Goal: Obtain resource: Obtain resource

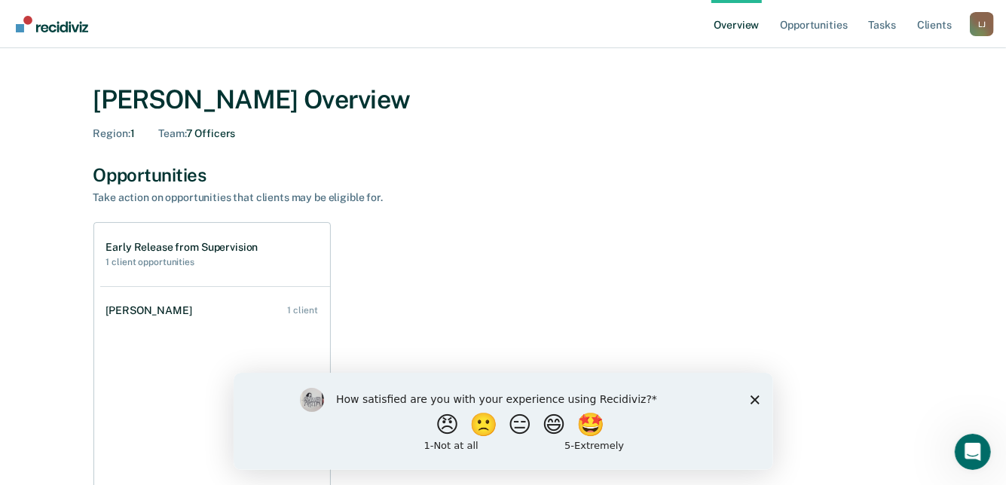
click at [751, 400] on icon "Close survey" at bounding box center [754, 399] width 9 height 9
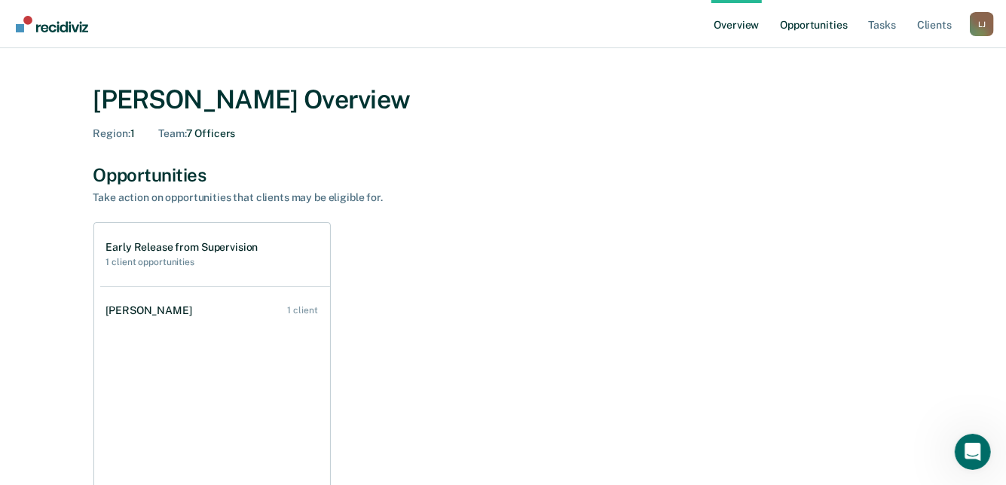
click at [821, 27] on link "Opportunities" at bounding box center [813, 24] width 73 height 48
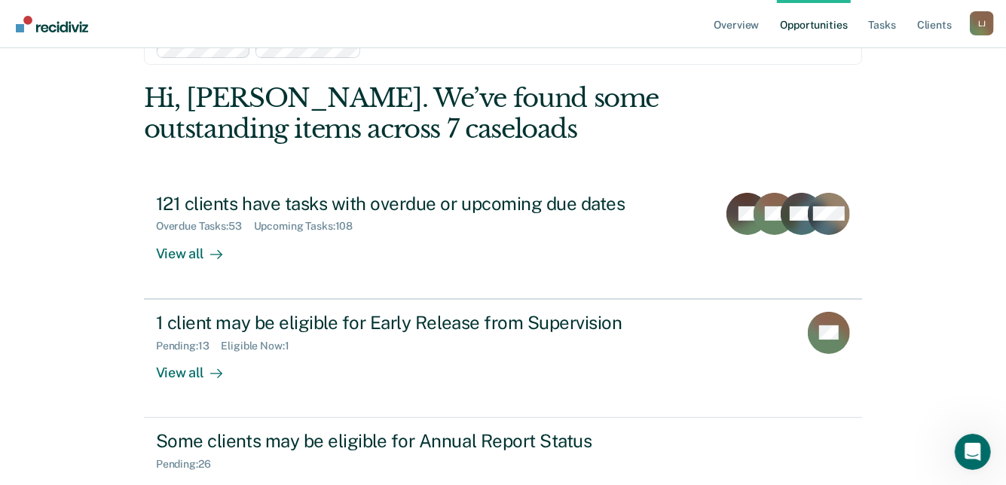
scroll to position [151, 0]
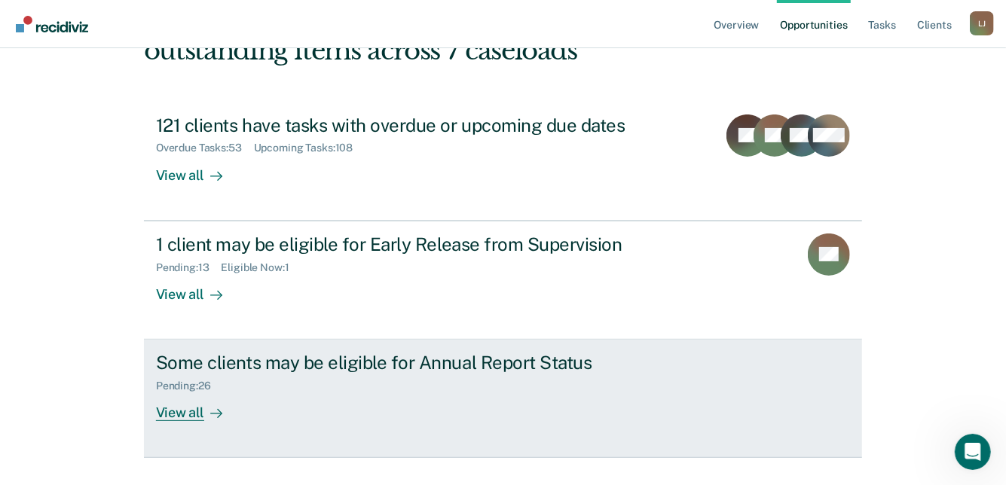
click at [190, 407] on div "View all" at bounding box center [198, 407] width 84 height 29
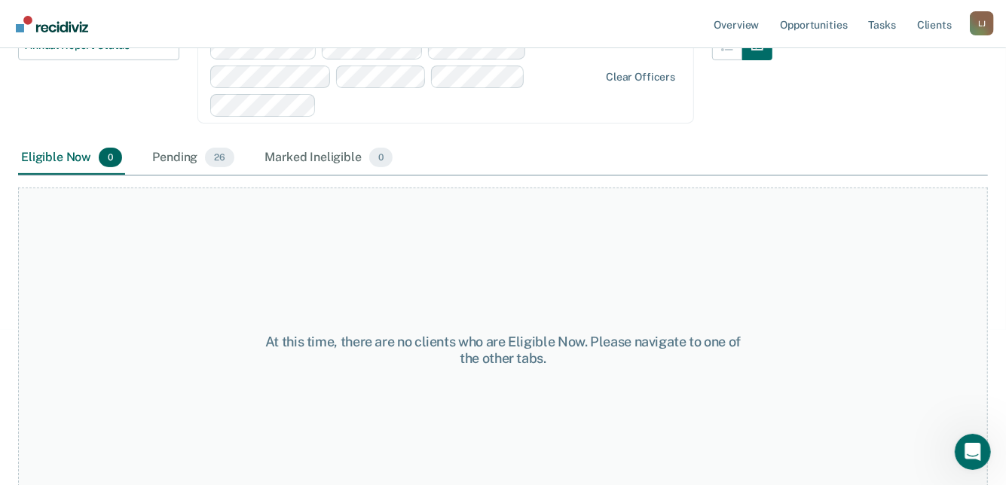
scroll to position [226, 0]
click at [180, 155] on div "Pending 26" at bounding box center [193, 157] width 88 height 33
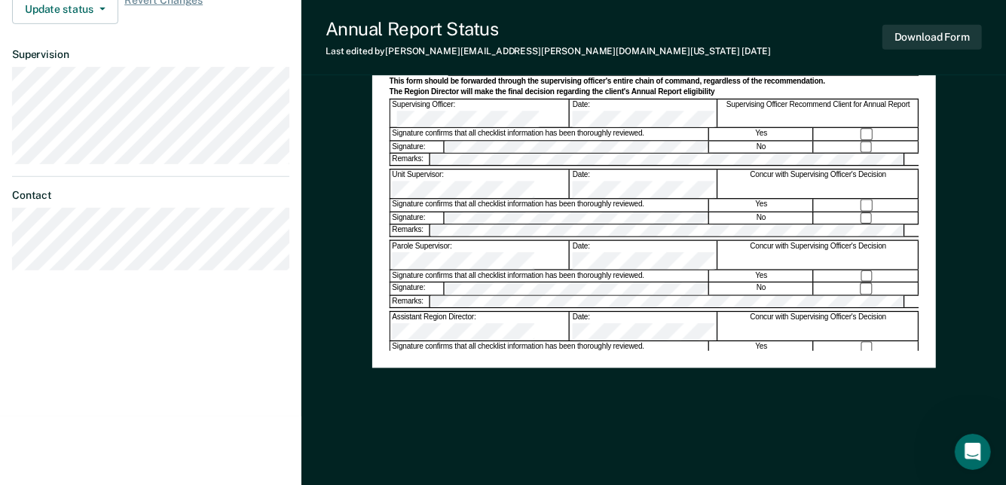
scroll to position [492, 0]
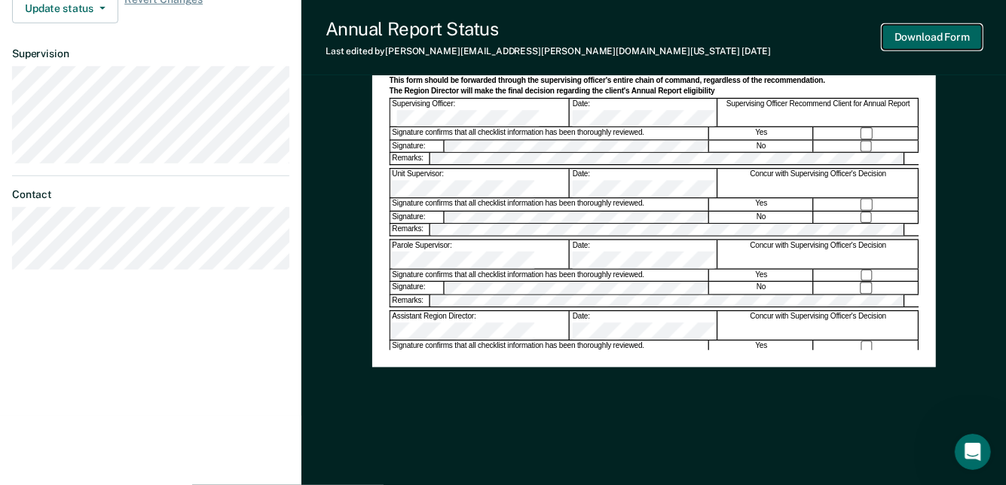
click at [919, 40] on button "Download Form" at bounding box center [932, 37] width 99 height 25
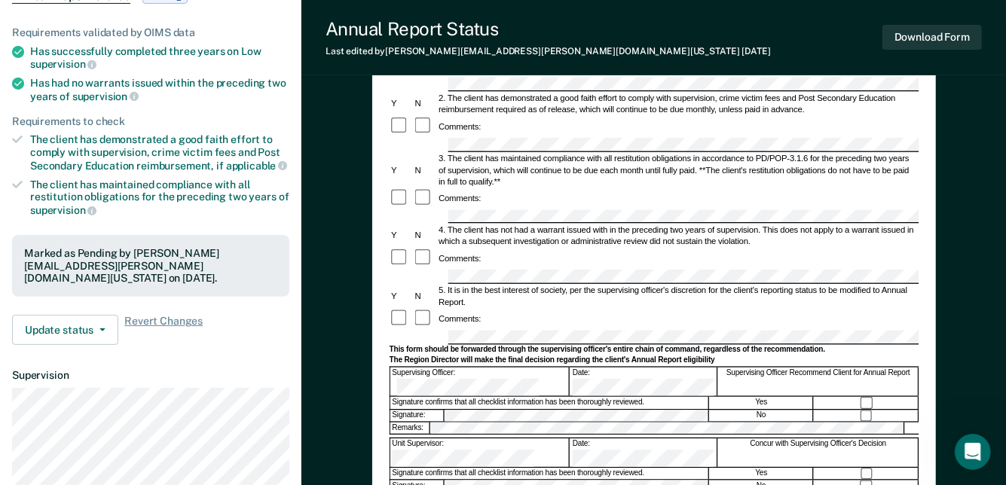
scroll to position [0, 0]
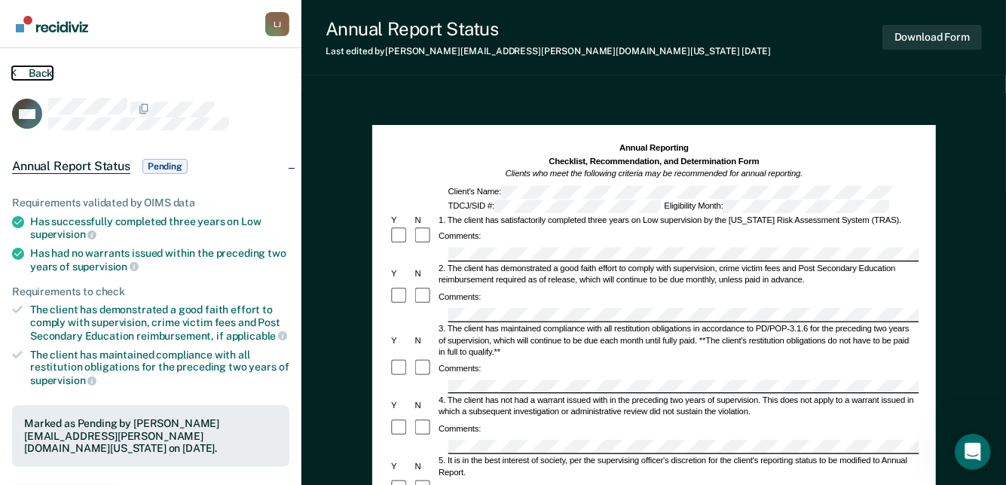
click at [38, 68] on button "Back" at bounding box center [32, 73] width 41 height 14
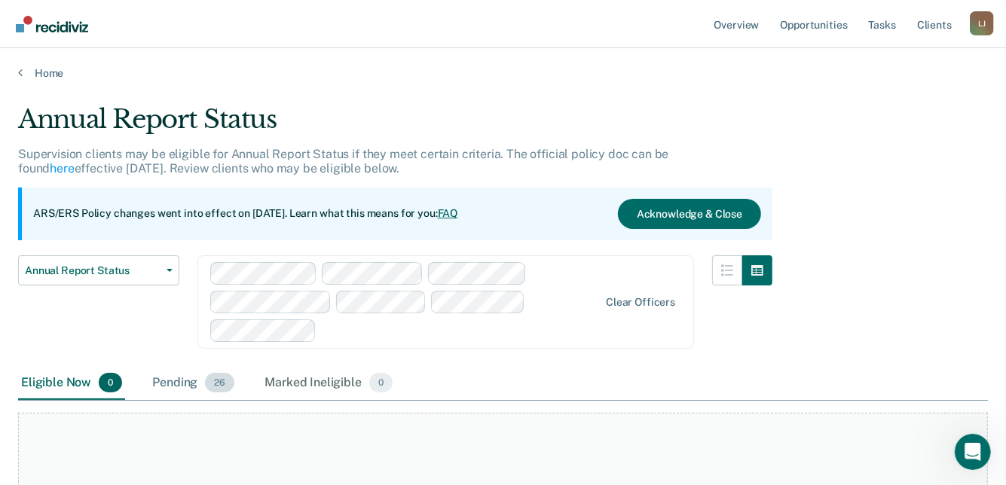
click at [158, 381] on div "Pending 26" at bounding box center [193, 383] width 88 height 33
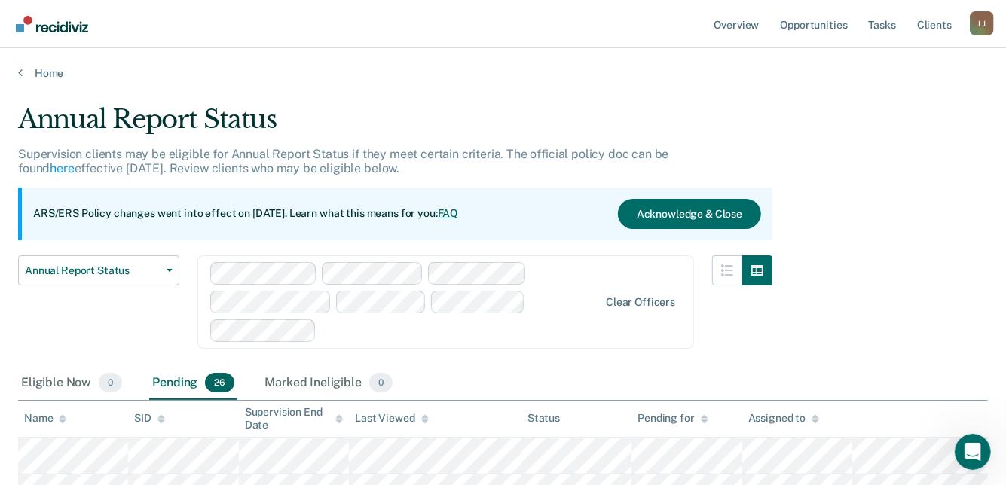
scroll to position [226, 0]
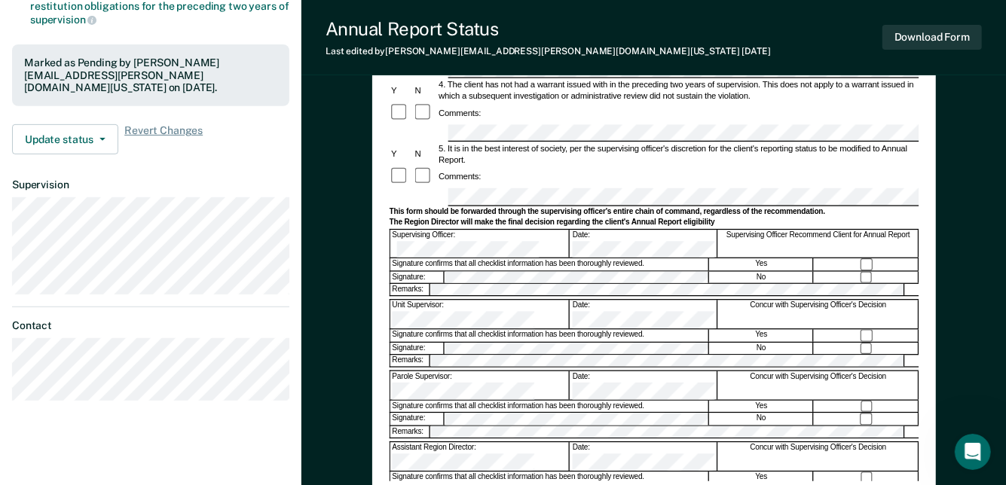
scroll to position [377, 0]
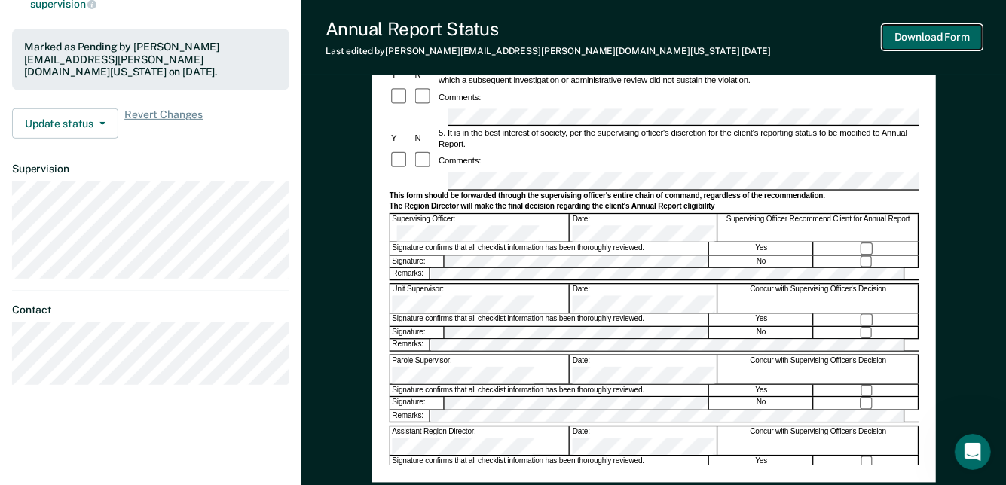
click at [905, 47] on button "Download Form" at bounding box center [932, 37] width 99 height 25
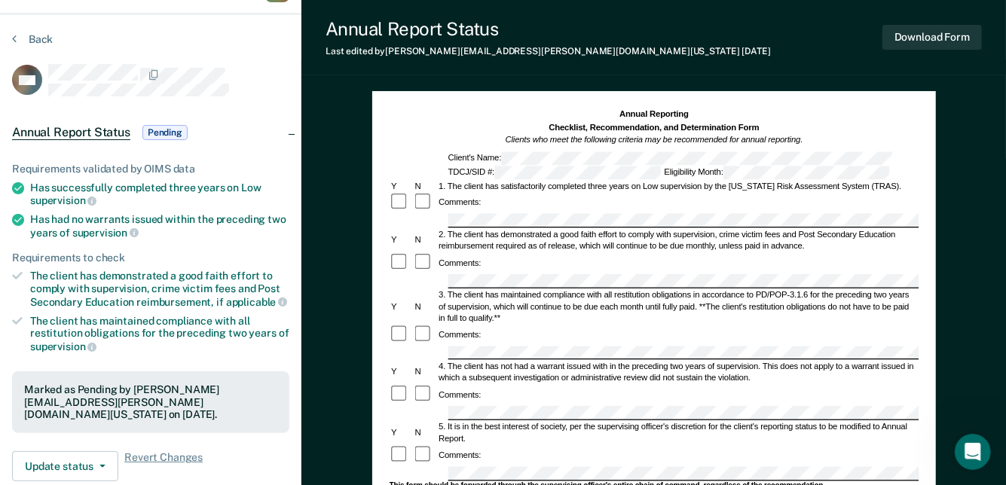
scroll to position [0, 0]
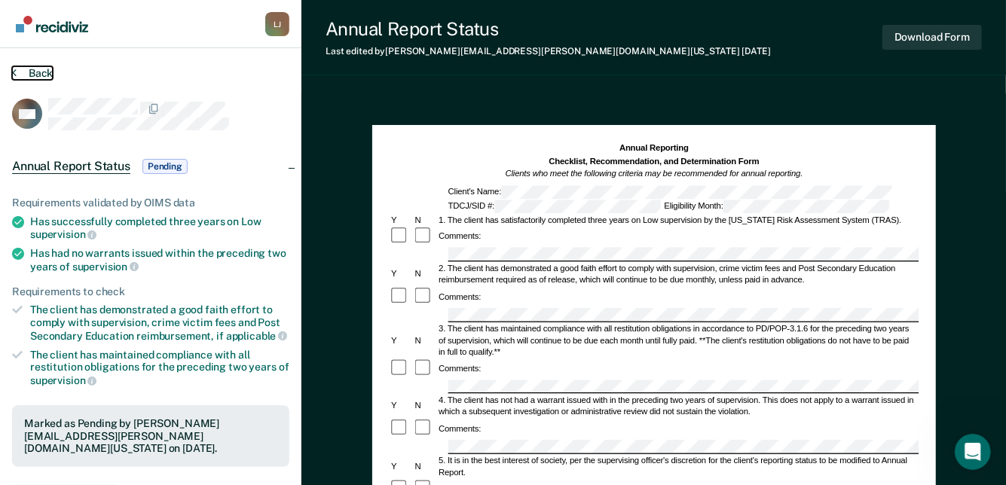
click at [45, 68] on button "Back" at bounding box center [32, 73] width 41 height 14
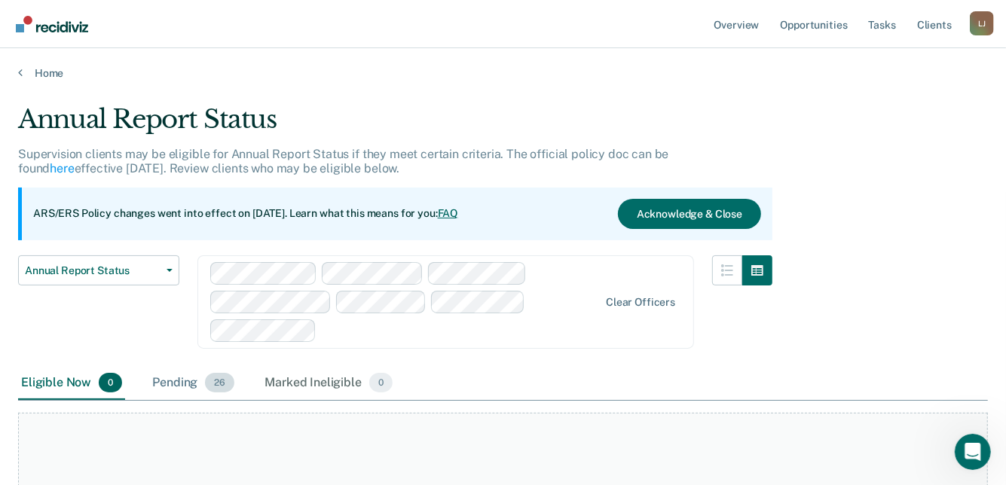
click at [170, 381] on div "Pending 26" at bounding box center [193, 383] width 88 height 33
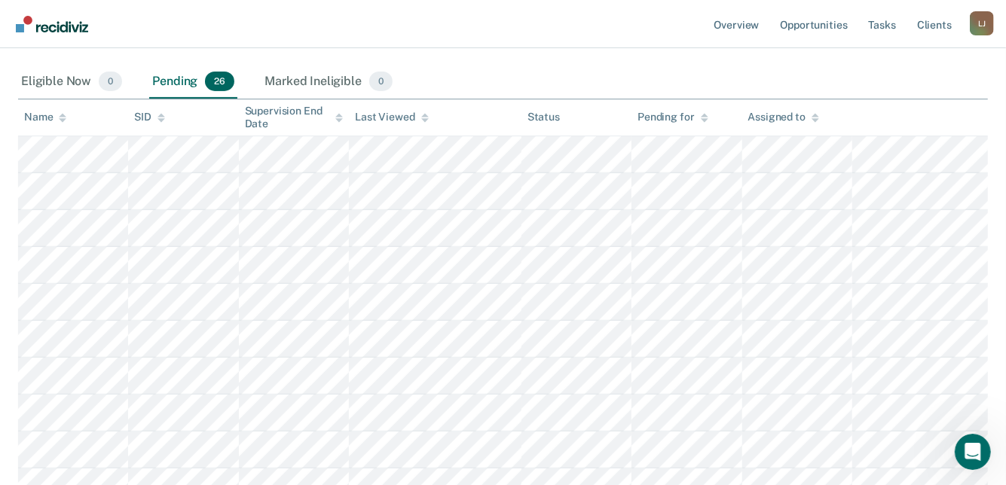
scroll to position [603, 0]
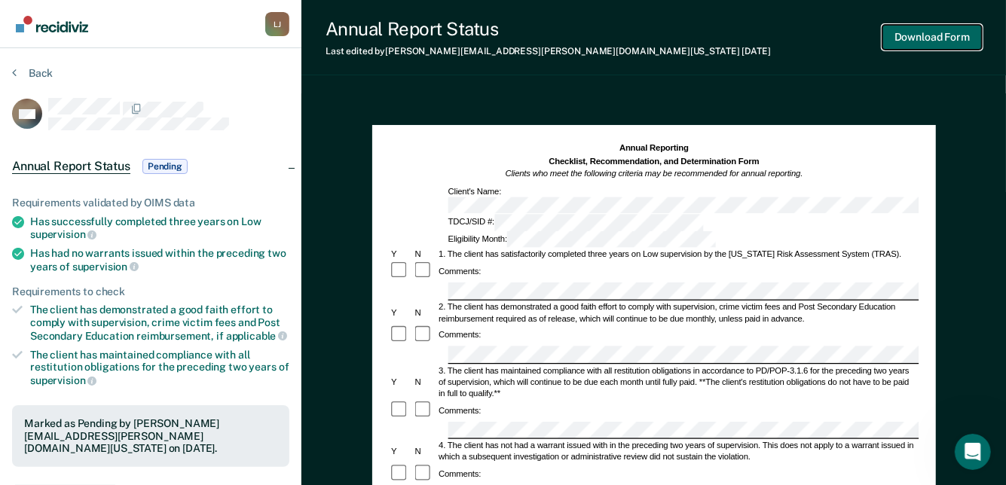
click at [959, 32] on button "Download Form" at bounding box center [932, 37] width 99 height 25
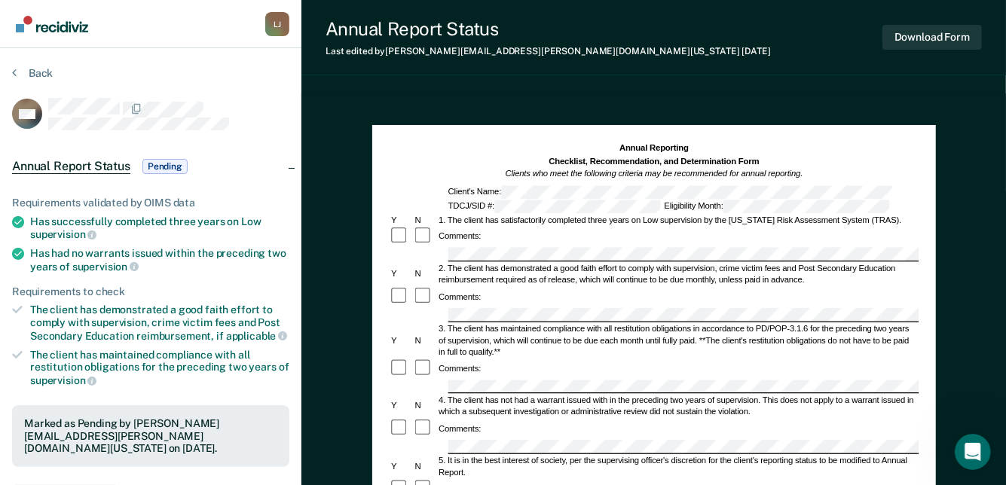
click at [37, 62] on section "Back DW Annual Report Status Pending Requirements validated by OIMS data Has su…" at bounding box center [151, 420] width 302 height 744
click at [36, 68] on button "Back" at bounding box center [32, 73] width 41 height 14
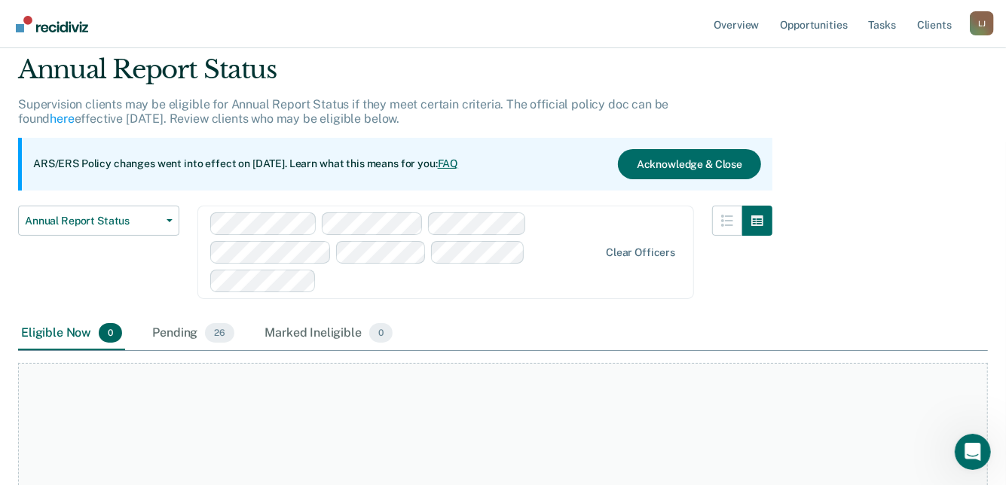
scroll to position [75, 0]
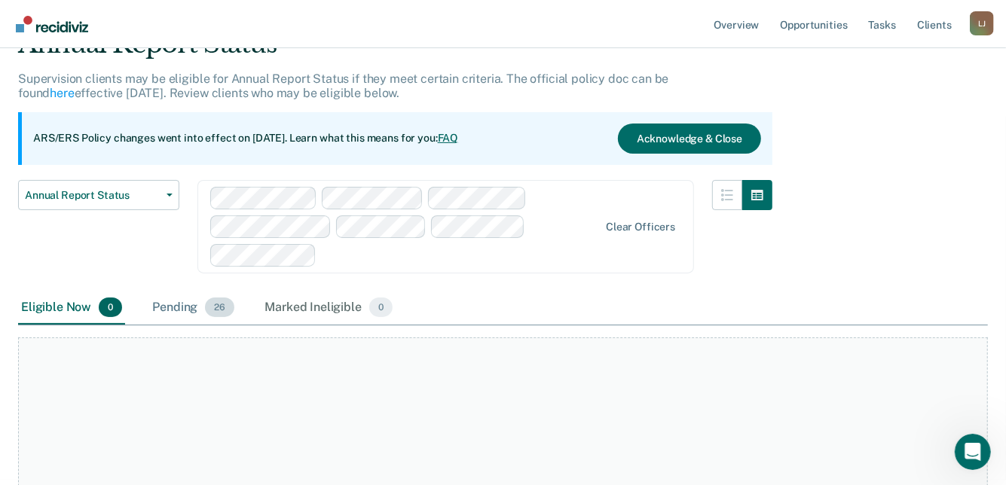
click at [173, 305] on div "Pending 26" at bounding box center [193, 308] width 88 height 33
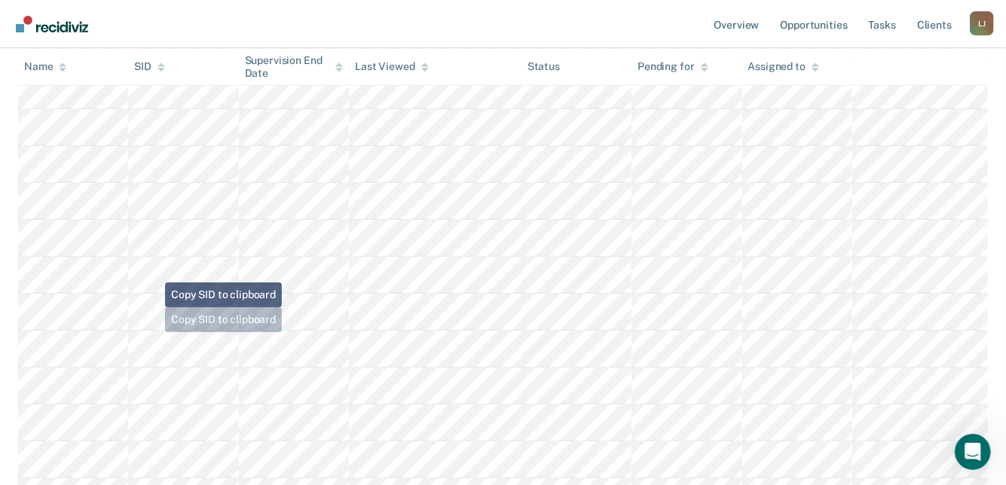
scroll to position [528, 0]
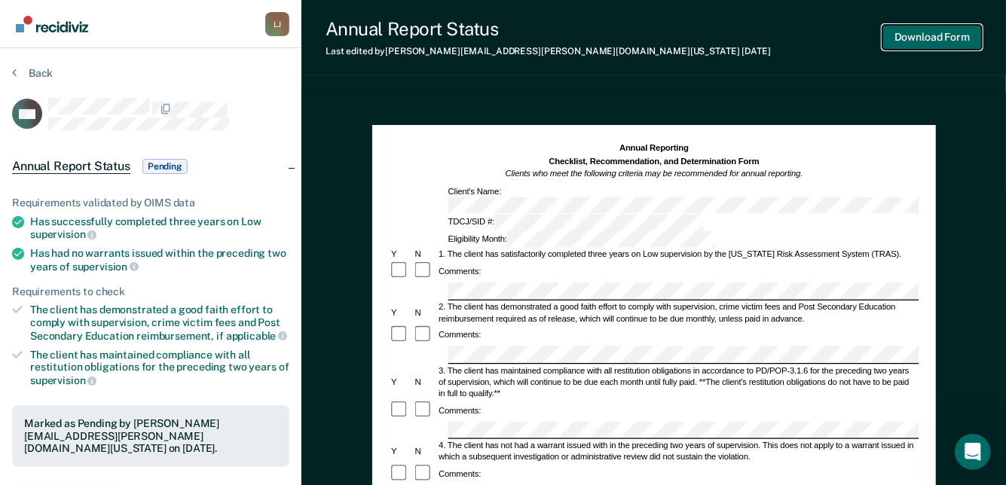
click at [940, 29] on button "Download Form" at bounding box center [932, 37] width 99 height 25
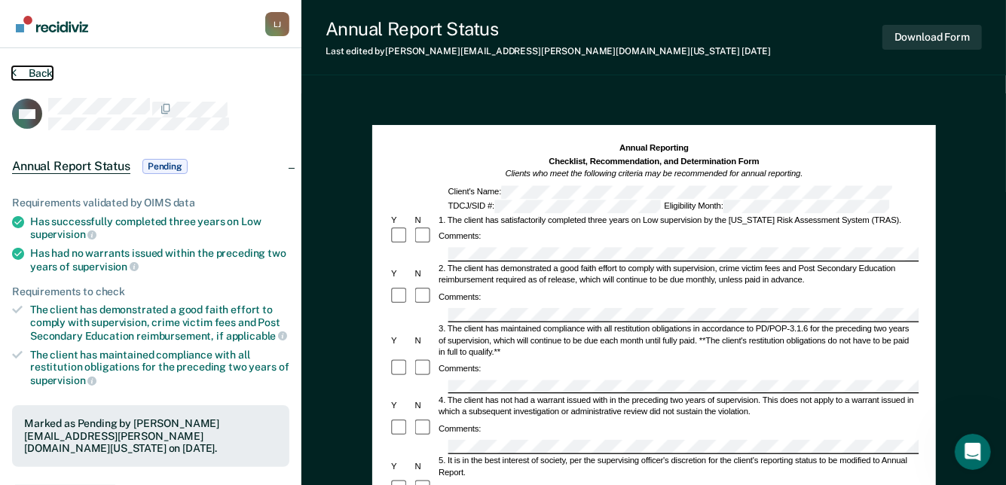
click at [41, 73] on button "Back" at bounding box center [32, 73] width 41 height 14
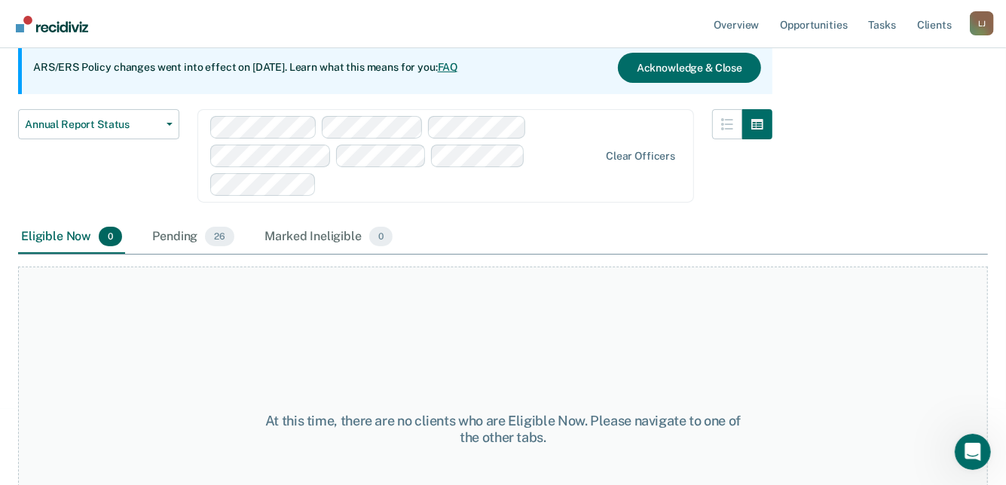
scroll to position [251, 0]
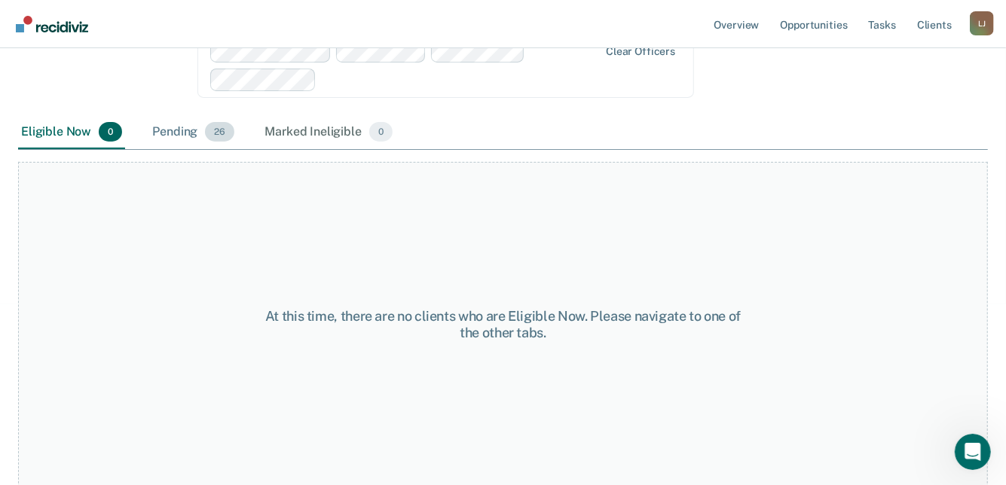
click at [176, 133] on div "Pending 26" at bounding box center [193, 132] width 88 height 33
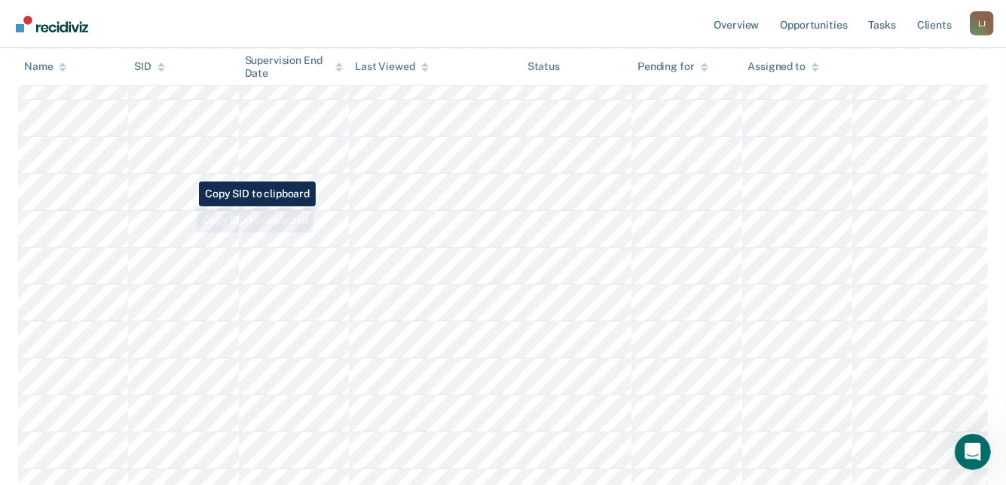
scroll to position [779, 0]
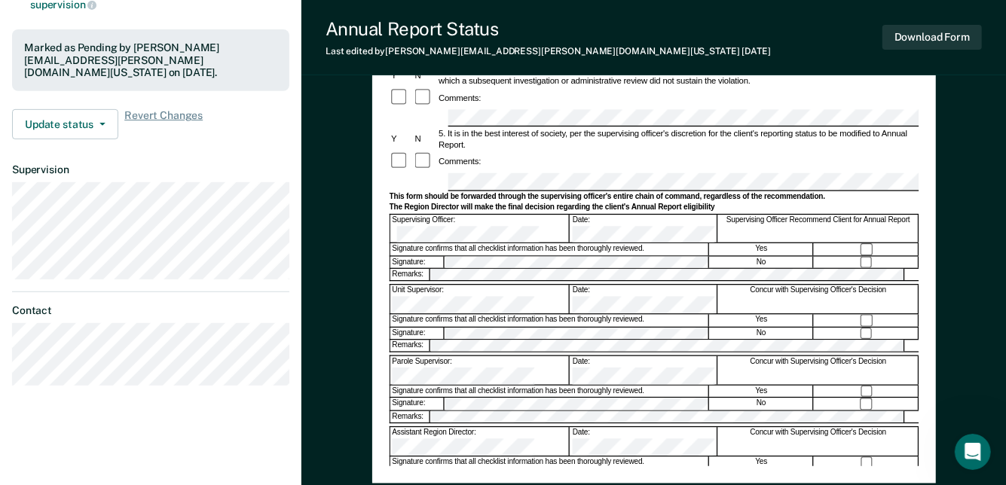
scroll to position [377, 0]
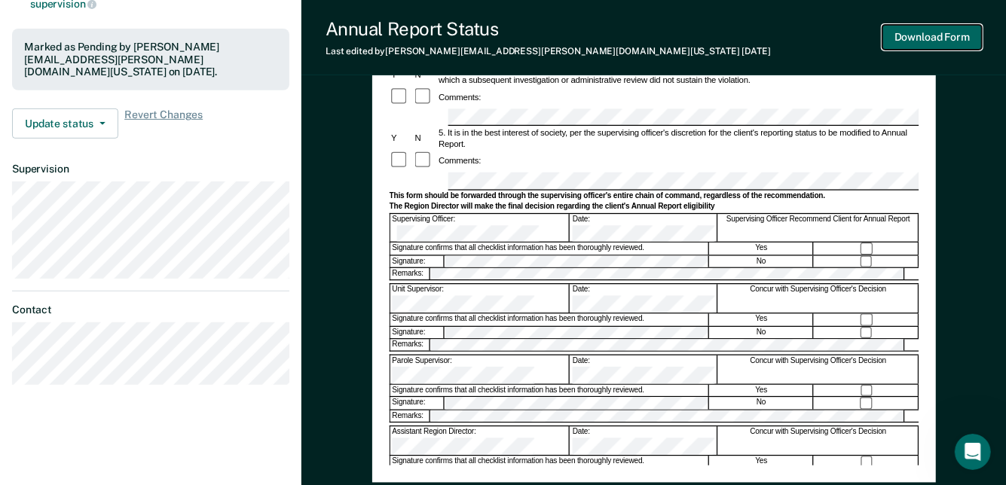
click at [909, 35] on button "Download Form" at bounding box center [932, 37] width 99 height 25
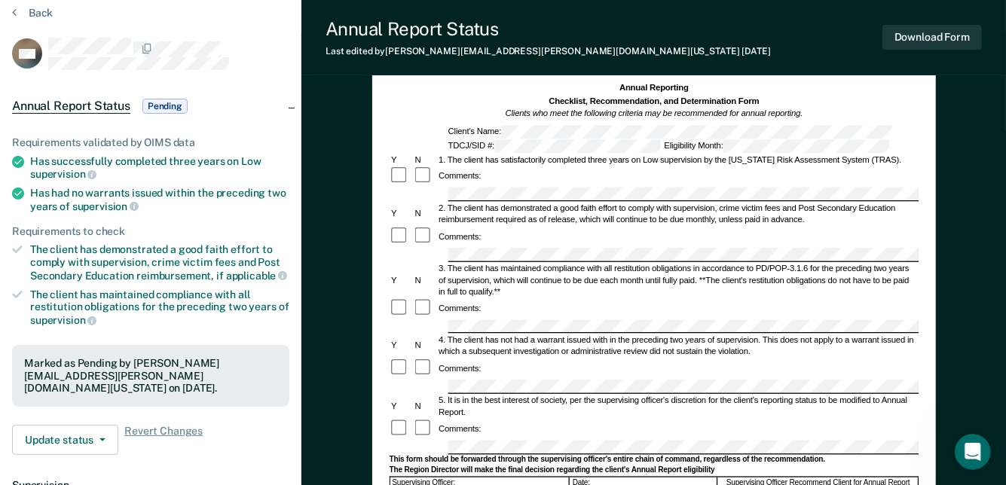
scroll to position [0, 0]
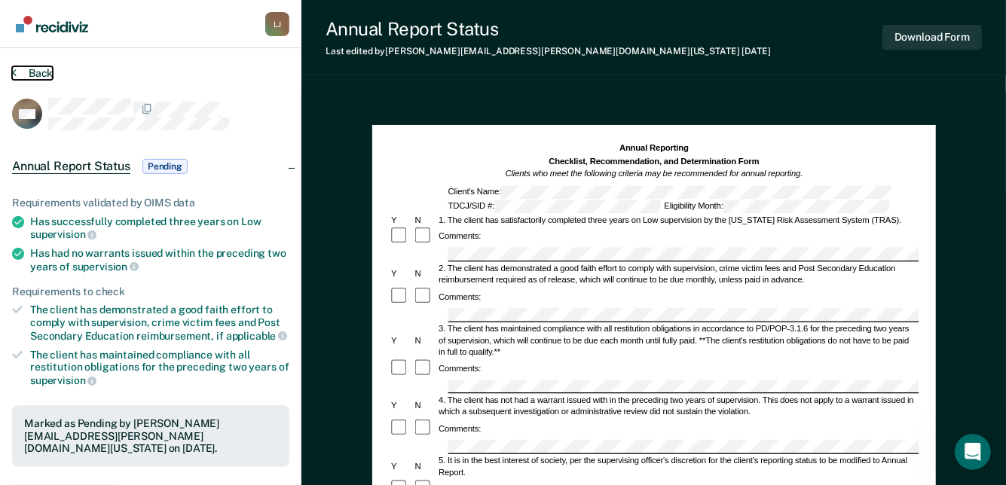
click at [47, 72] on button "Back" at bounding box center [32, 73] width 41 height 14
